Goal: Task Accomplishment & Management: Manage account settings

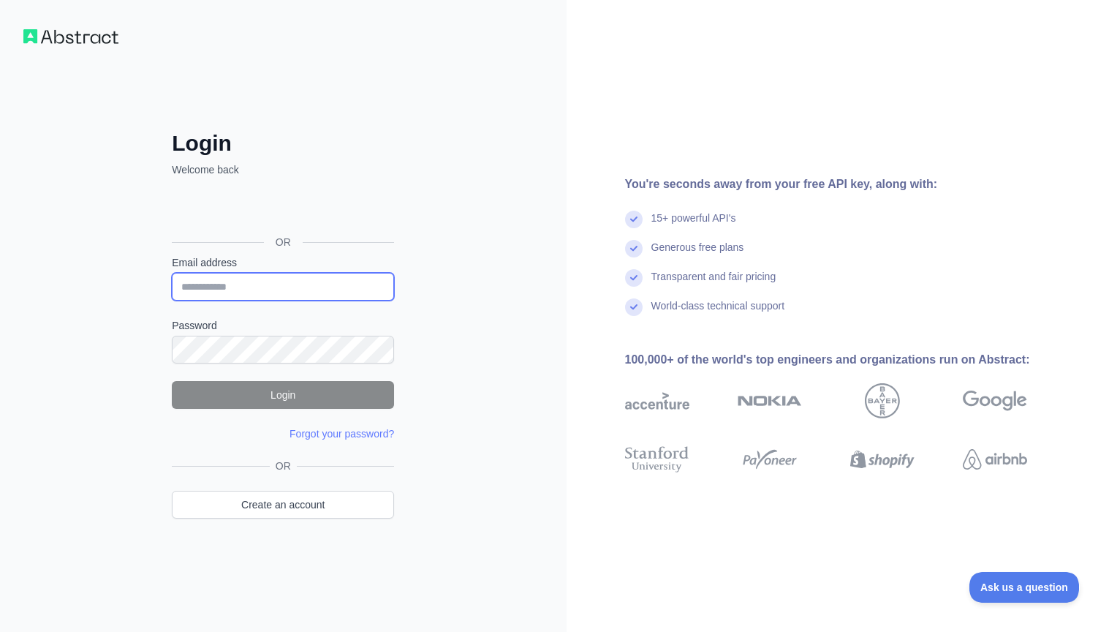
type input "**********"
click at [314, 391] on button "Login" at bounding box center [283, 395] width 222 height 28
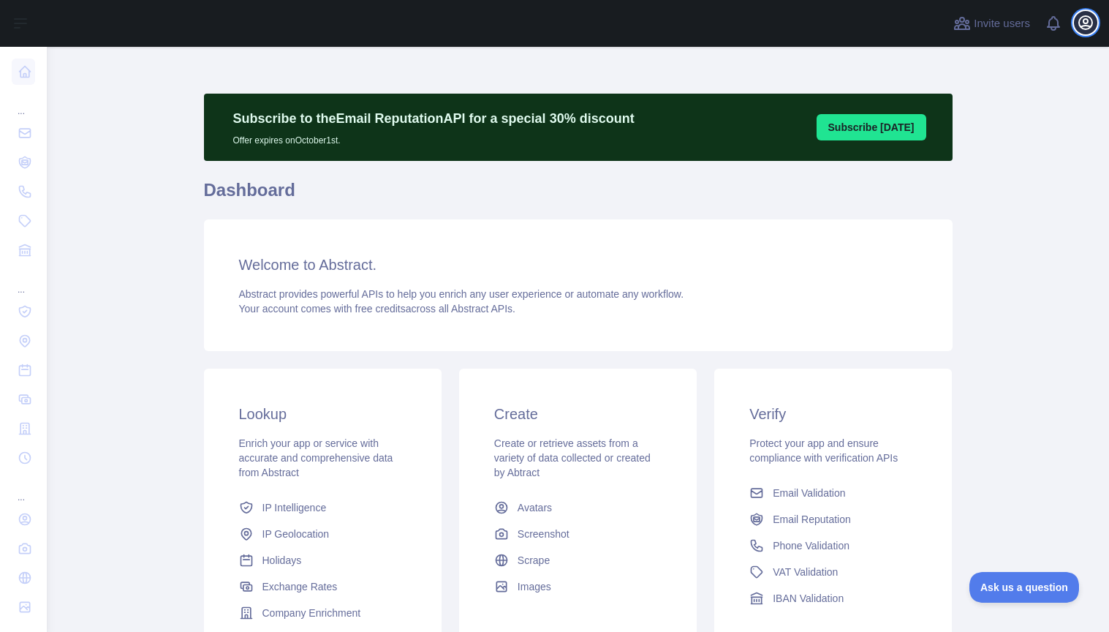
click at [1088, 24] on icon "button" at bounding box center [1086, 23] width 18 height 18
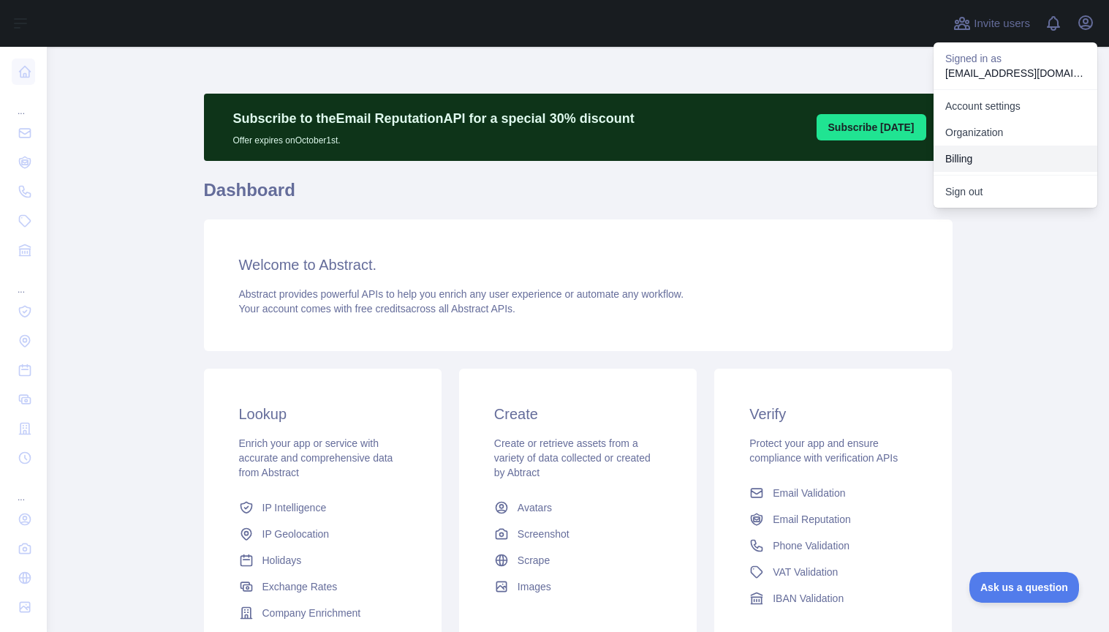
click at [977, 157] on button "Billing" at bounding box center [1015, 158] width 164 height 26
